Goal: Find specific page/section: Find specific page/section

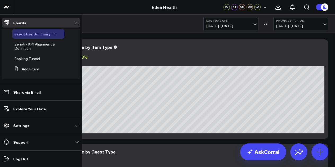
click at [32, 37] on div "Executive Summary" at bounding box center [38, 34] width 52 height 10
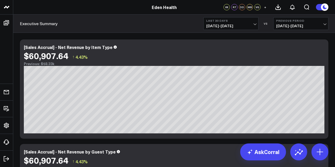
click at [230, 7] on div "VK RT DD MB VG" at bounding box center [242, 7] width 37 height 6
click at [236, 7] on div "RT" at bounding box center [234, 7] width 6 height 6
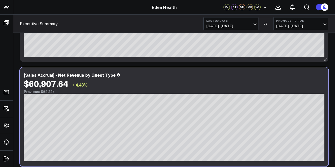
click at [35, 84] on div "$60,907.64" at bounding box center [46, 84] width 44 height 10
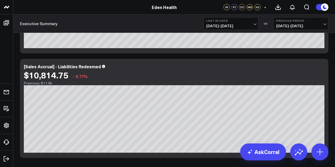
scroll to position [425, 0]
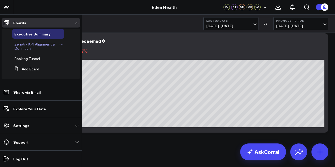
click at [28, 45] on span "Zenoti - KPI Alignment & Definition" at bounding box center [34, 46] width 41 height 9
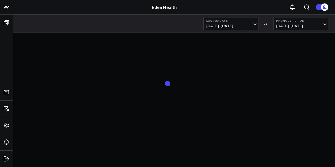
click at [28, 33] on div "Eden Health Eden Health Last 30 Days [DATE] - [DATE] VS Previous Period [DATE] …" at bounding box center [167, 16] width 335 height 33
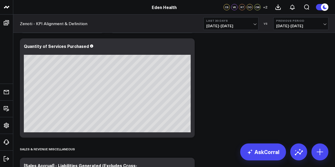
scroll to position [853, 0]
